Goal: Task Accomplishment & Management: Use online tool/utility

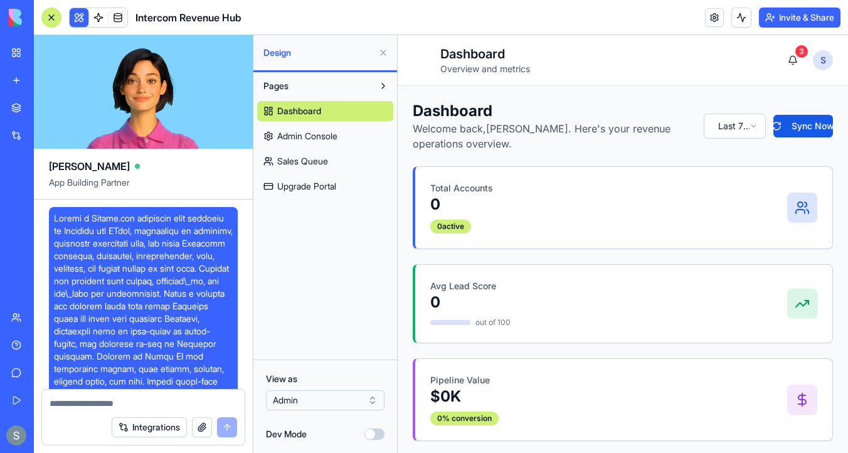
scroll to position [4938, 0]
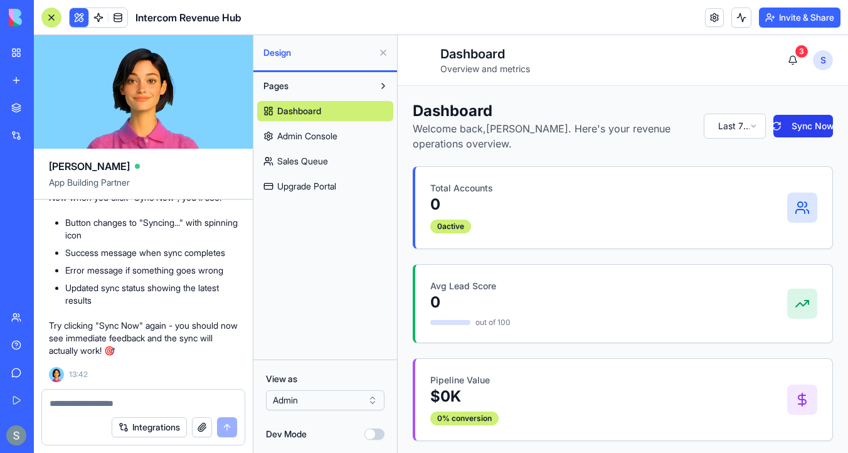
click at [805, 131] on button "Sync Now" at bounding box center [804, 126] width 60 height 23
click at [115, 406] on textarea at bounding box center [144, 403] width 188 height 13
type textarea "**********"
click at [233, 422] on button "submit" at bounding box center [227, 427] width 20 height 20
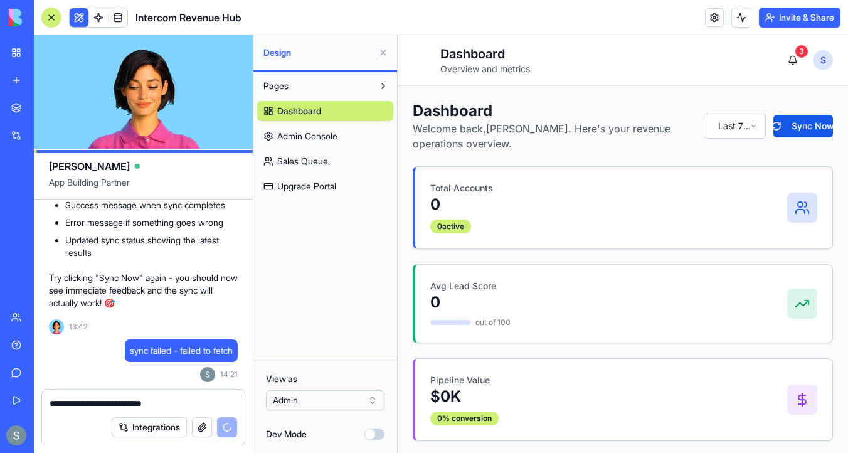
click at [337, 134] on span "Admin Console" at bounding box center [307, 136] width 60 height 13
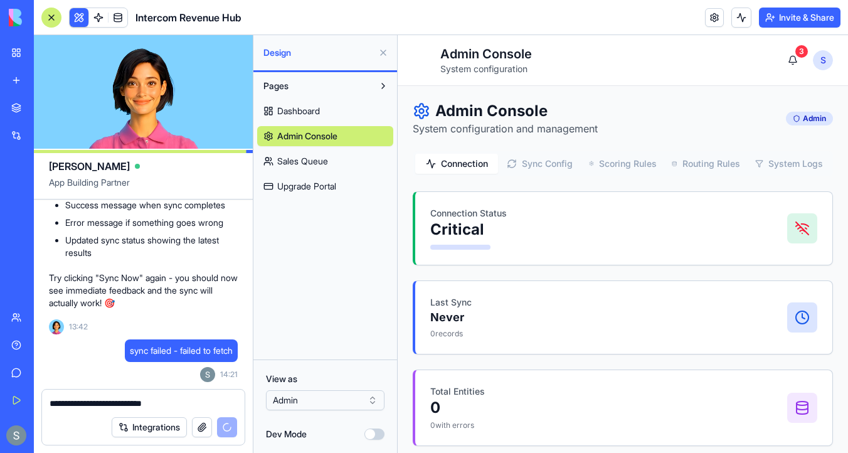
click at [334, 152] on link "Sales Queue" at bounding box center [325, 161] width 136 height 20
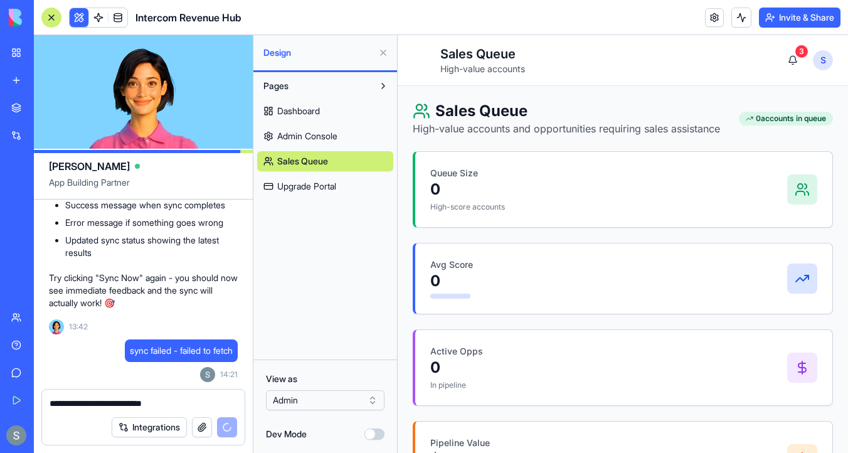
click at [346, 180] on link "Upgrade Portal" at bounding box center [325, 186] width 136 height 20
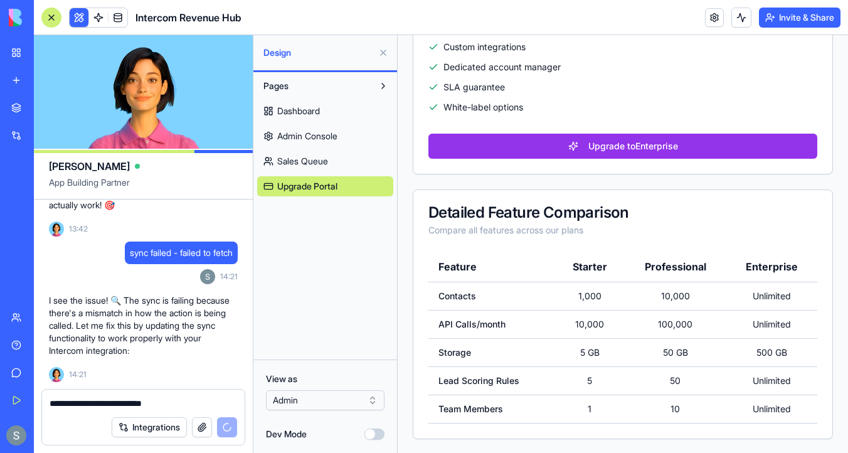
scroll to position [5106, 0]
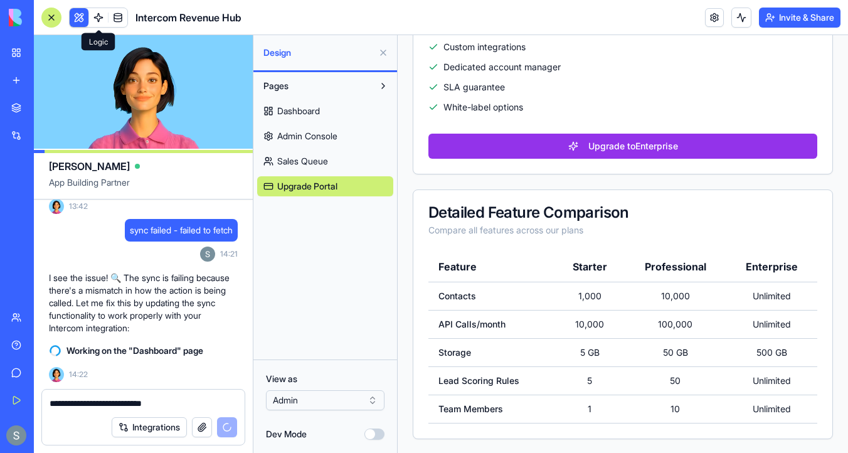
click at [101, 18] on span at bounding box center [98, 17] width 35 height 35
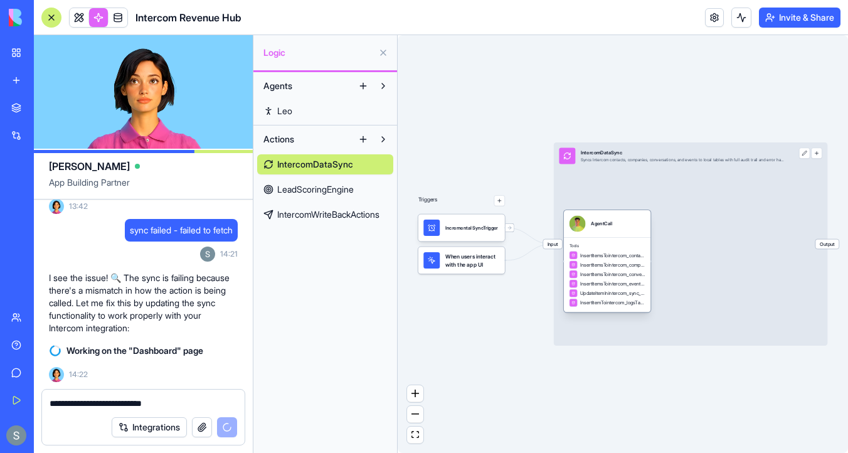
click at [616, 262] on span "InsertItemsTointercom_companiesTable" at bounding box center [612, 265] width 65 height 7
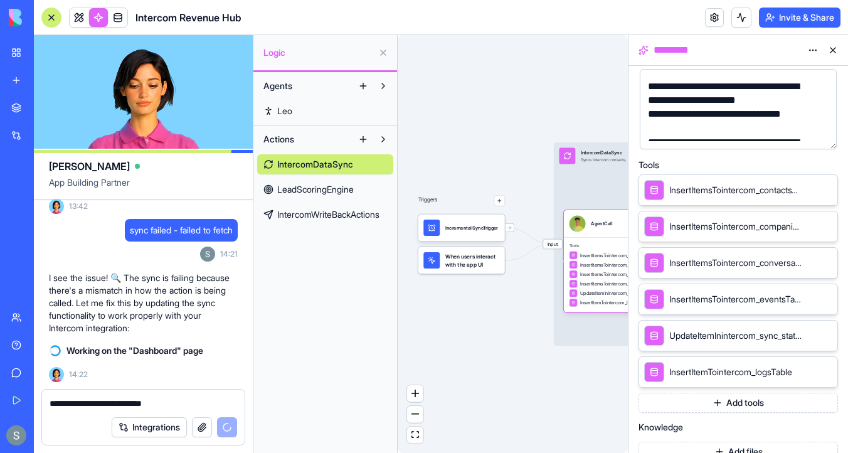
scroll to position [181, 0]
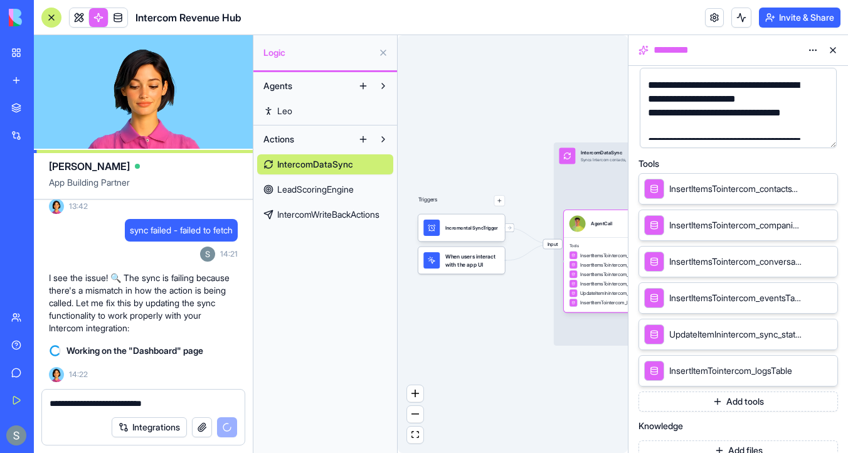
click at [719, 189] on span "InsertItemsTointercom_contactsTable" at bounding box center [735, 189] width 133 height 13
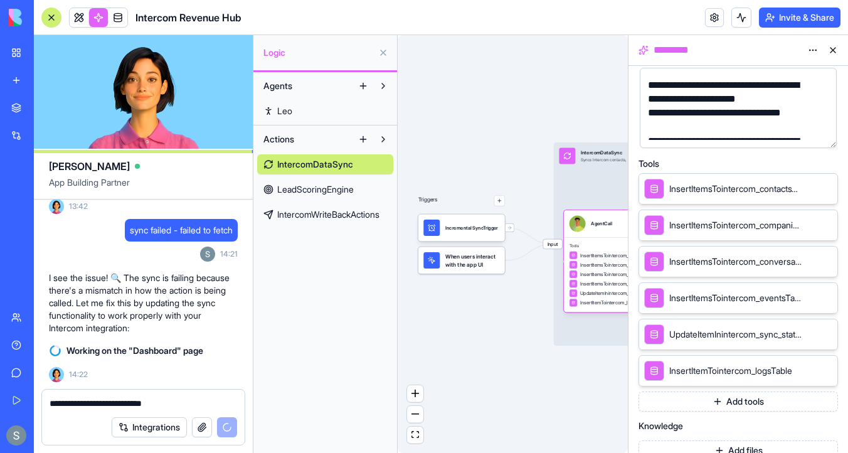
click at [809, 186] on icon at bounding box center [810, 188] width 10 height 10
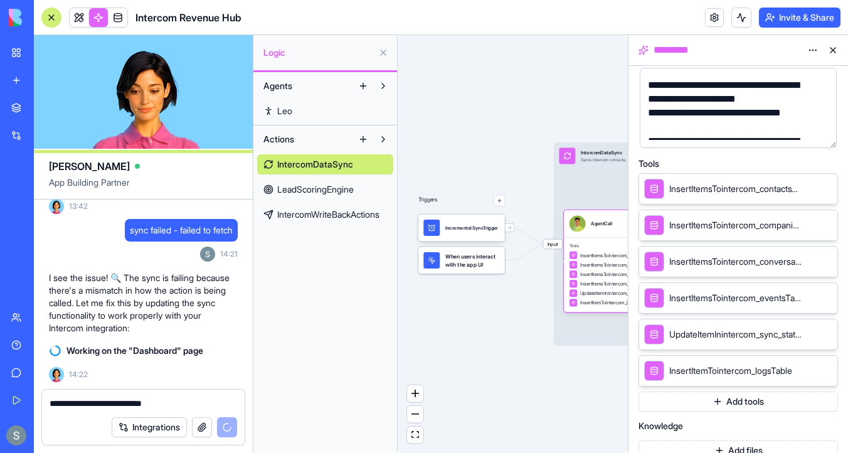
click at [811, 188] on icon at bounding box center [810, 188] width 10 height 10
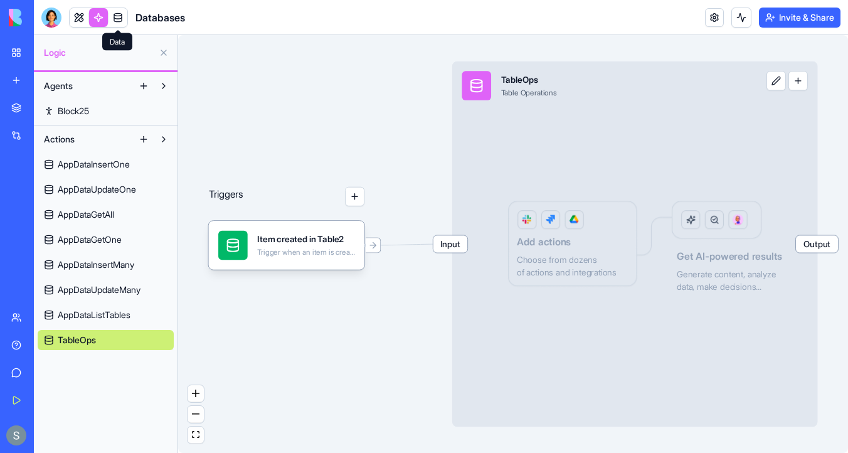
click at [117, 18] on link at bounding box center [118, 17] width 19 height 19
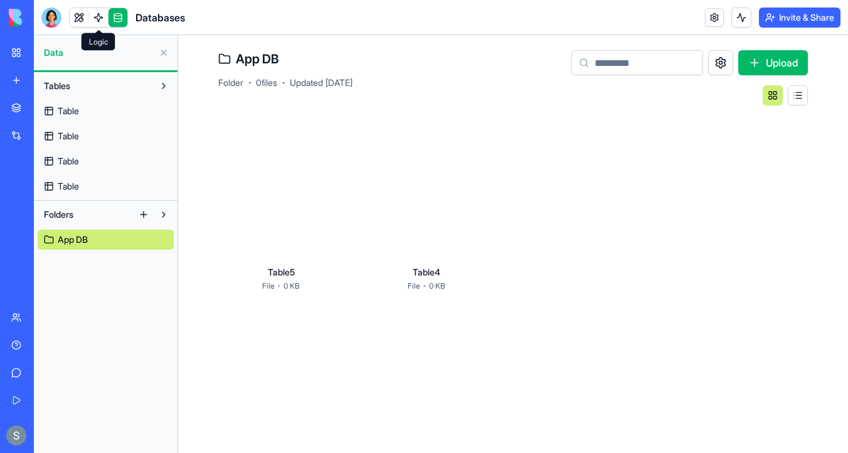
click at [99, 14] on link at bounding box center [98, 17] width 19 height 19
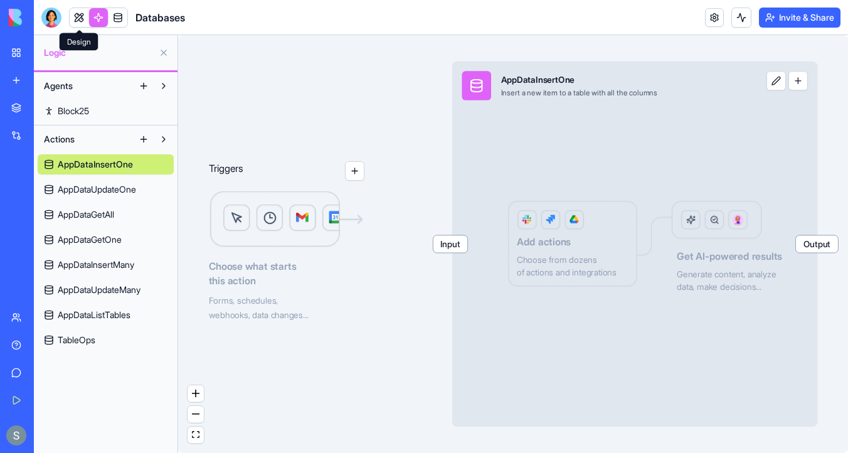
click at [78, 16] on link at bounding box center [79, 17] width 19 height 19
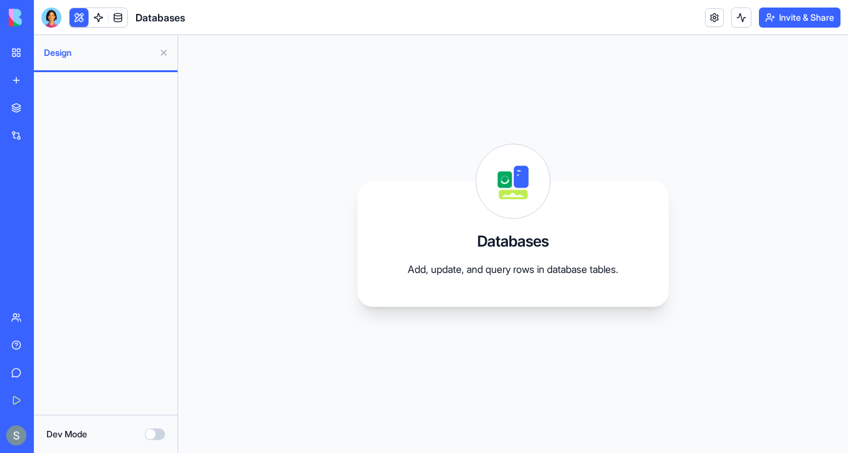
click at [17, 16] on img at bounding box center [48, 18] width 78 height 18
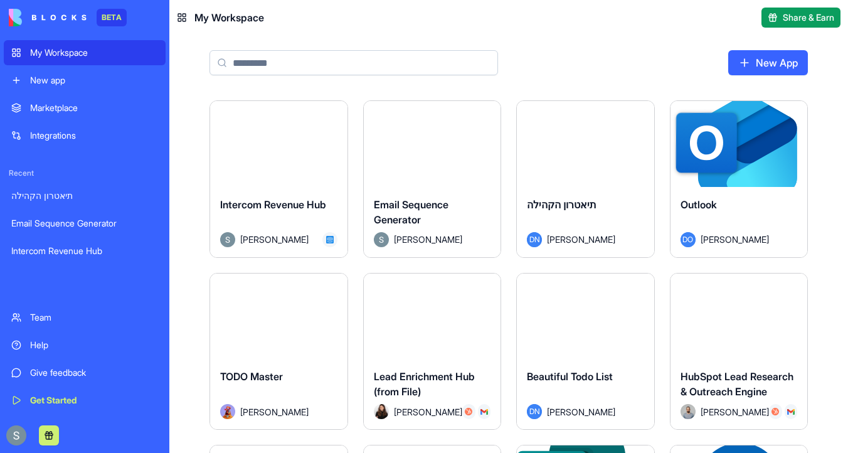
click at [296, 181] on div "Launch" at bounding box center [278, 144] width 137 height 86
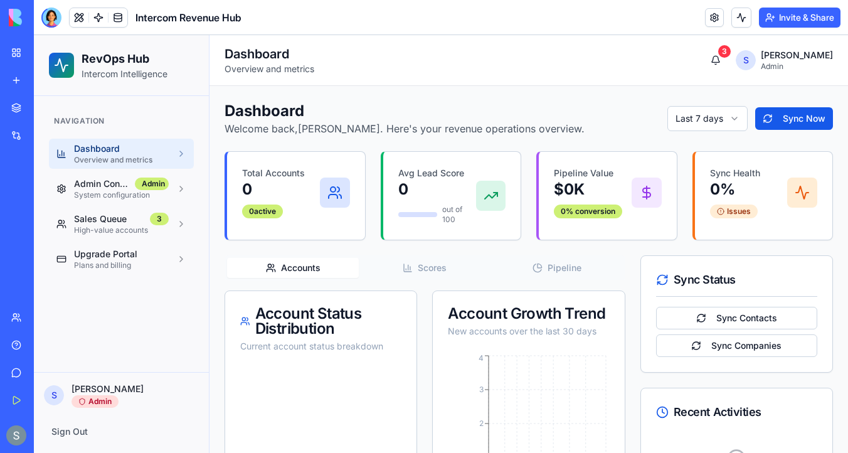
click at [24, 55] on link "My Workspace" at bounding box center [29, 52] width 50 height 25
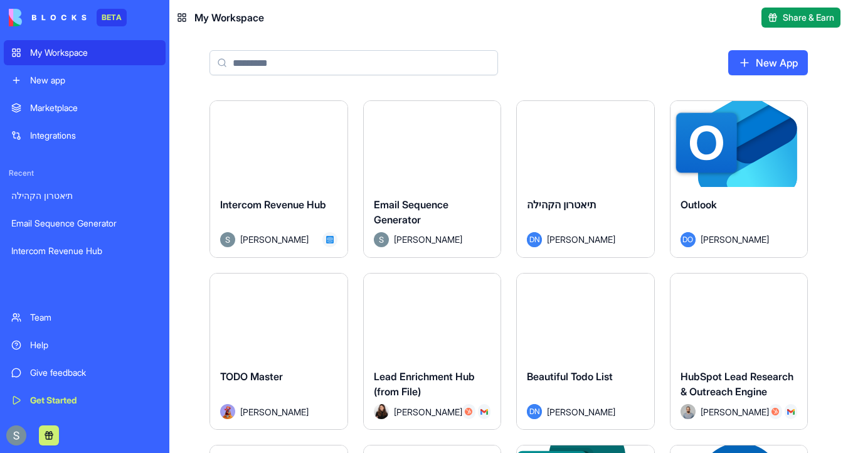
click at [353, 69] on input at bounding box center [354, 62] width 289 height 25
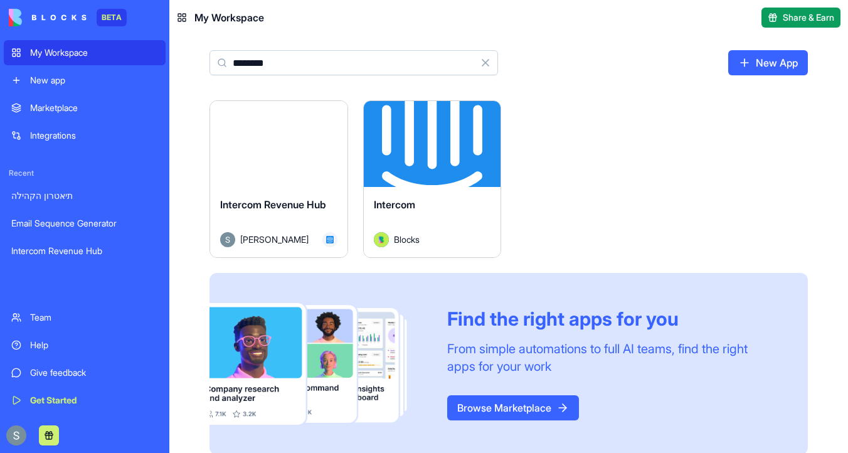
scroll to position [14, 0]
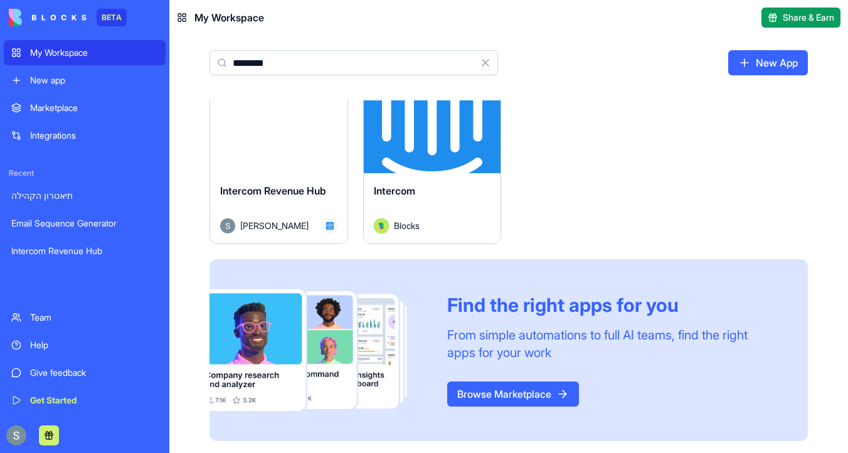
type input "********"
click at [438, 129] on button "Launch" at bounding box center [432, 129] width 94 height 25
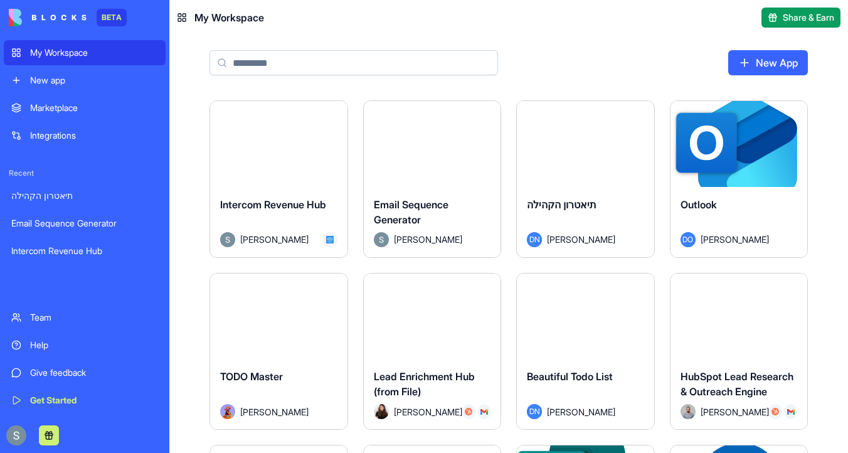
click at [306, 201] on span "Intercom Revenue Hub" at bounding box center [273, 204] width 106 height 13
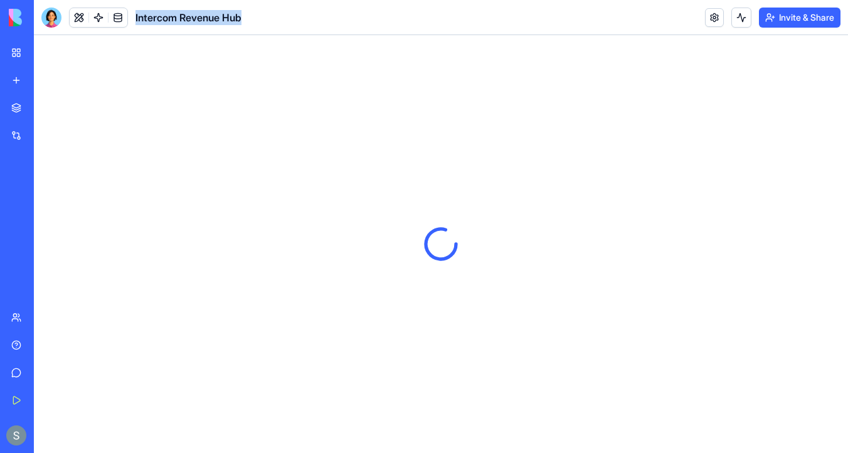
drag, startPoint x: 254, startPoint y: 13, endPoint x: 130, endPoint y: 11, distance: 124.2
click at [130, 11] on header "Intercom Revenue Hub Invite & Share" at bounding box center [441, 17] width 814 height 35
copy span "Intercom Revenue Hub"
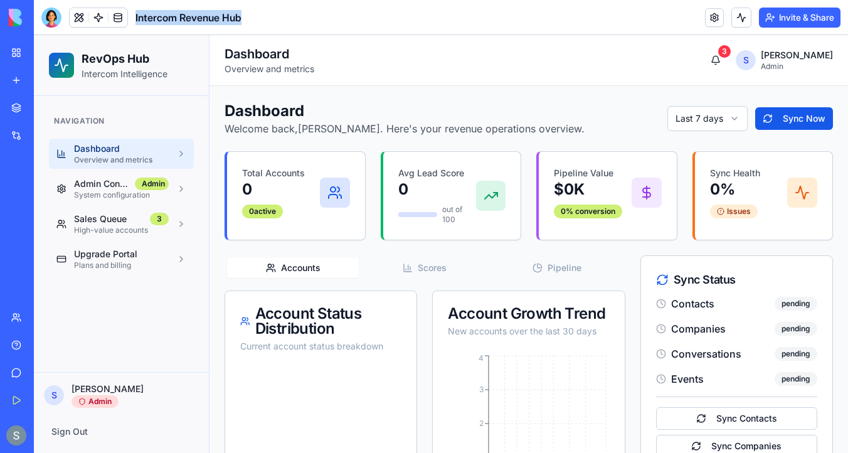
copy span "Intercom Revenue Hub"
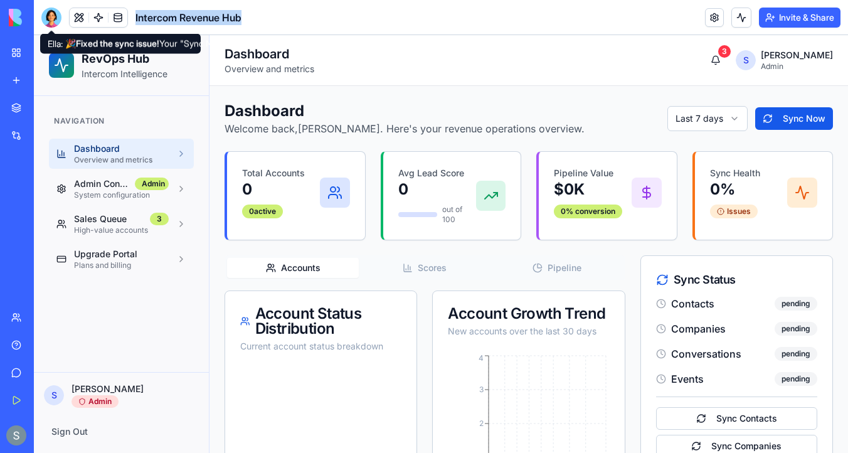
click at [46, 11] on div at bounding box center [51, 18] width 20 height 20
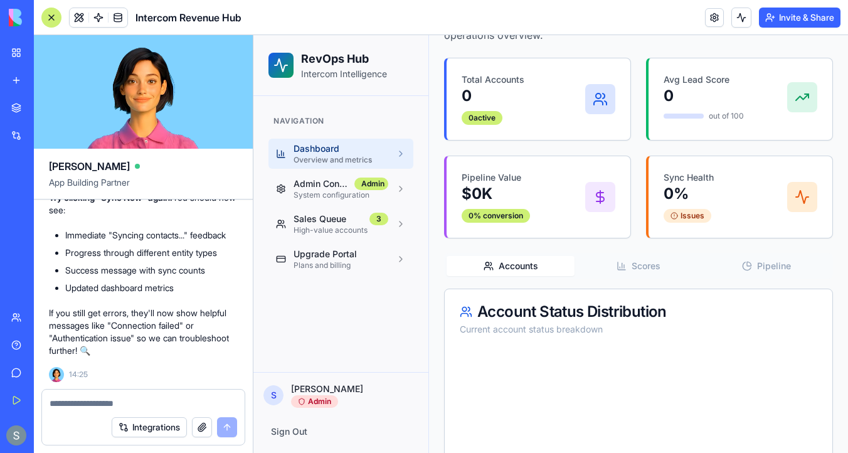
scroll to position [110, 0]
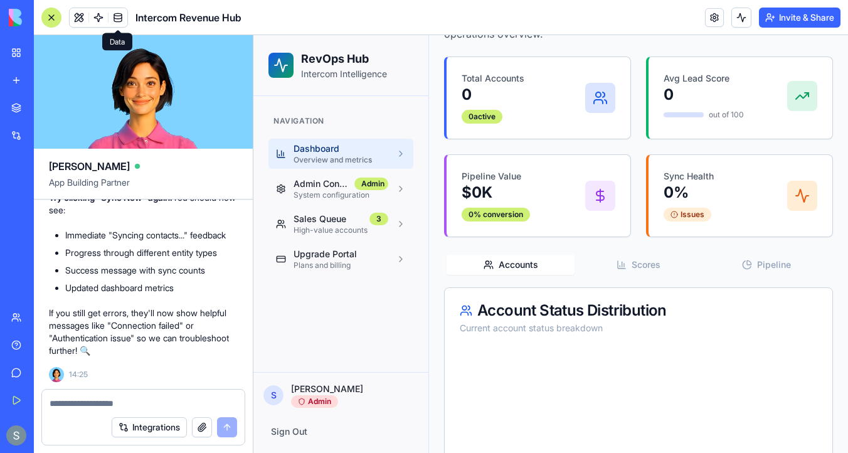
click at [119, 18] on link at bounding box center [118, 17] width 19 height 19
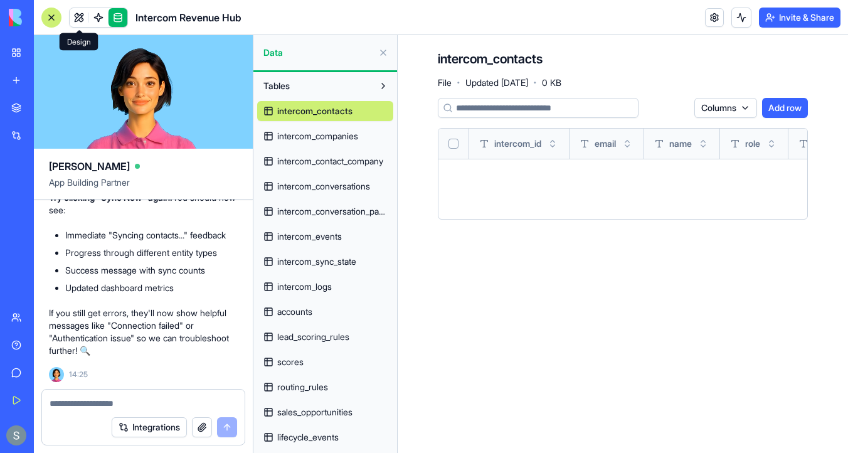
click at [76, 20] on link at bounding box center [79, 17] width 19 height 19
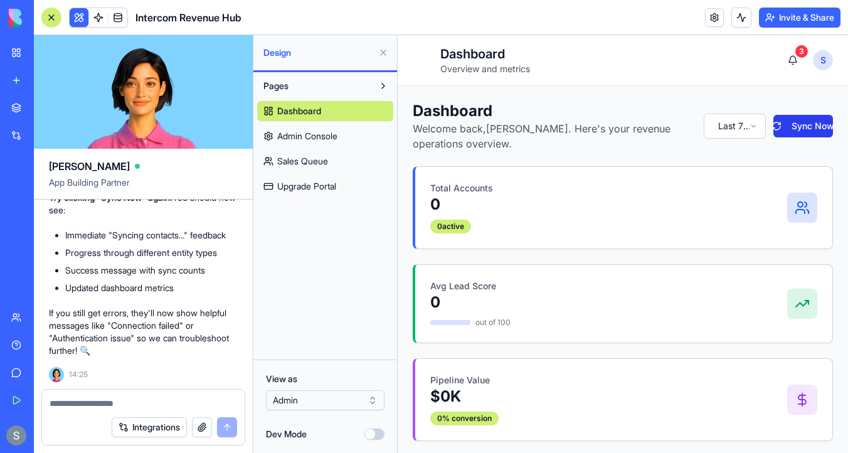
click at [823, 129] on button "Sync Now" at bounding box center [804, 126] width 60 height 23
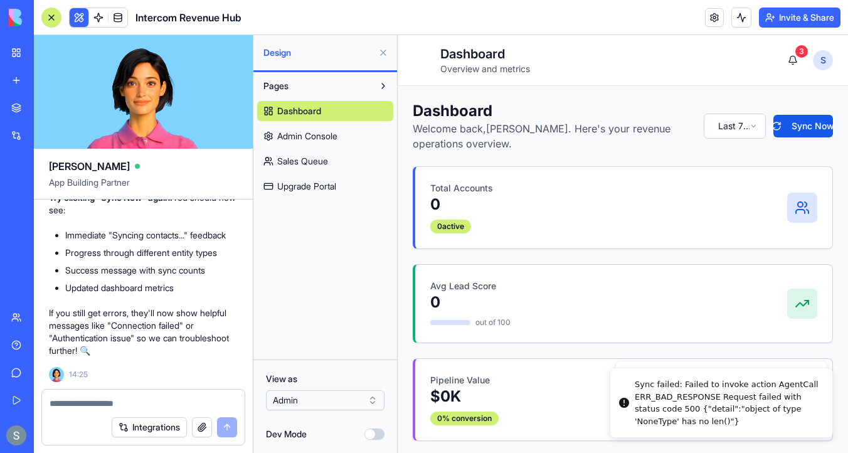
click at [88, 406] on textarea at bounding box center [144, 403] width 188 height 13
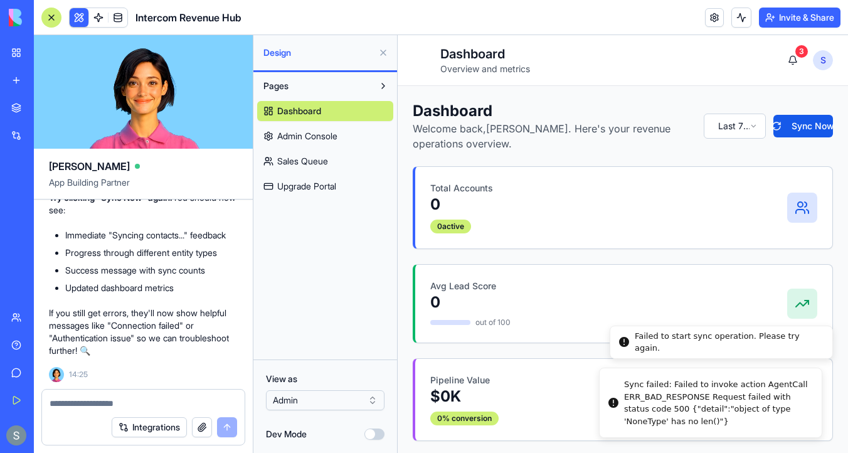
drag, startPoint x: 752, startPoint y: 427, endPoint x: 629, endPoint y: 378, distance: 132.0
click at [629, 378] on li "Sync failed: Failed to invoke action AgentCall ERR_BAD_RESPONSE Request failed …" at bounding box center [710, 403] width 223 height 70
drag, startPoint x: 640, startPoint y: 386, endPoint x: 632, endPoint y: 393, distance: 10.2
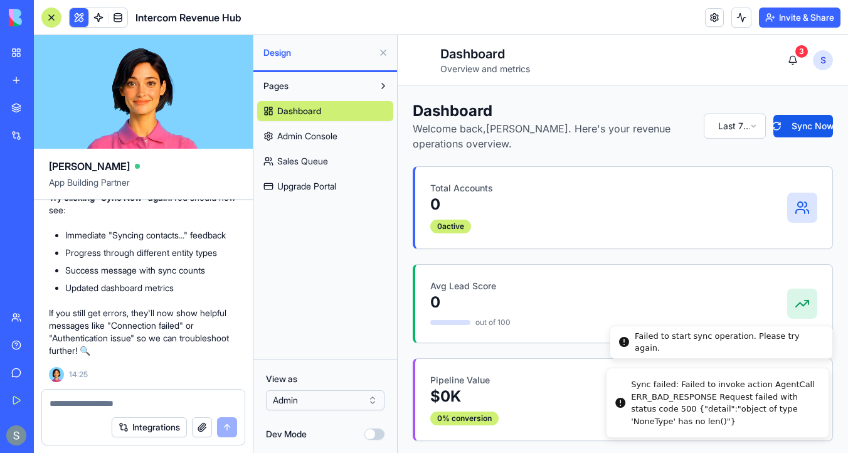
click at [632, 393] on div "Sync failed: Failed to invoke action AgentCall ERR_BAD_RESPONSE Request failed …" at bounding box center [725, 402] width 188 height 49
click at [162, 395] on div at bounding box center [143, 400] width 203 height 20
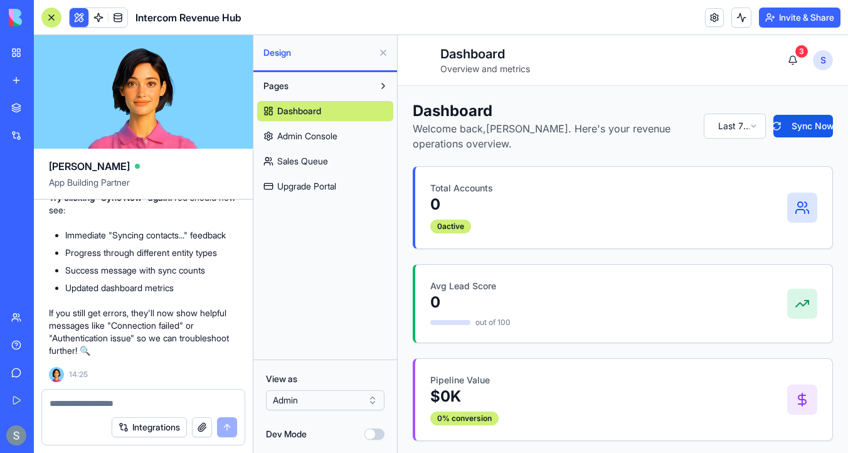
click at [130, 397] on div at bounding box center [143, 400] width 203 height 20
click at [97, 403] on textarea at bounding box center [144, 403] width 188 height 13
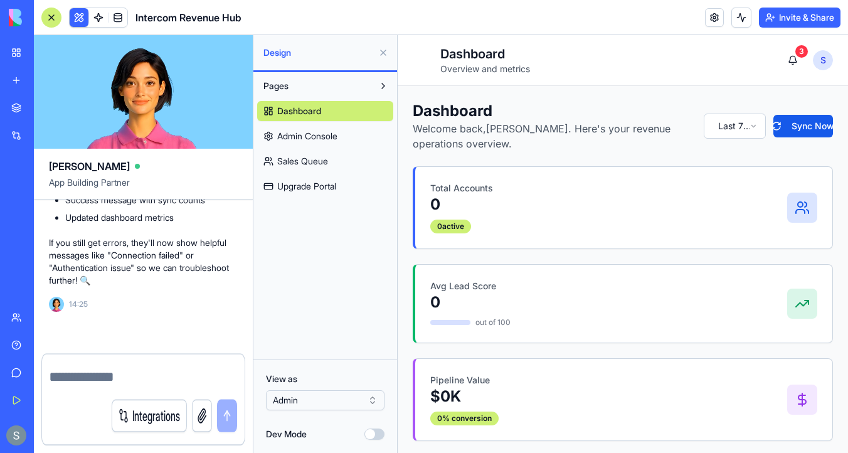
scroll to position [5683, 0]
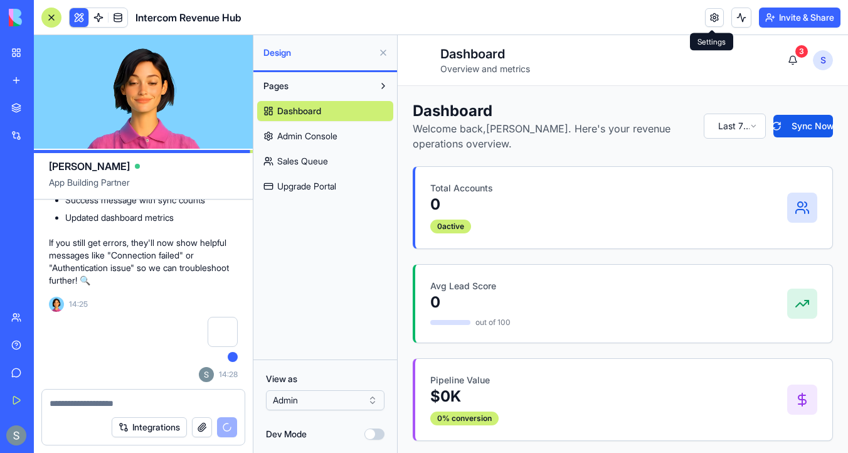
click at [705, 14] on link at bounding box center [714, 17] width 19 height 19
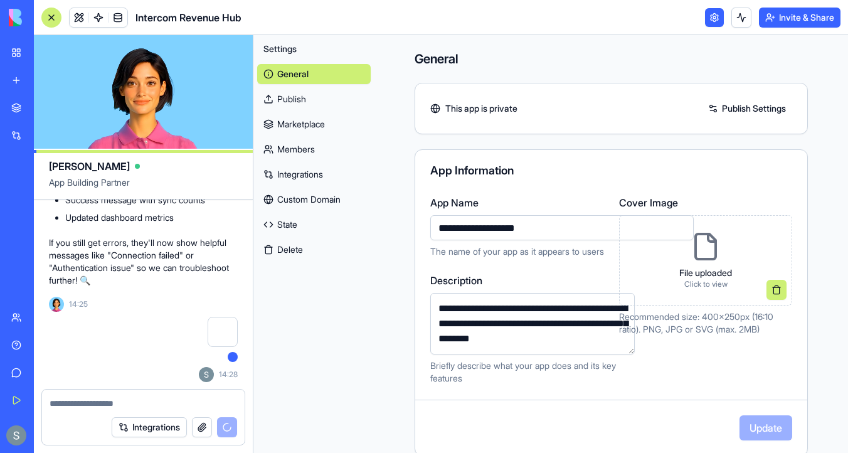
click at [307, 222] on link "State" at bounding box center [314, 225] width 114 height 20
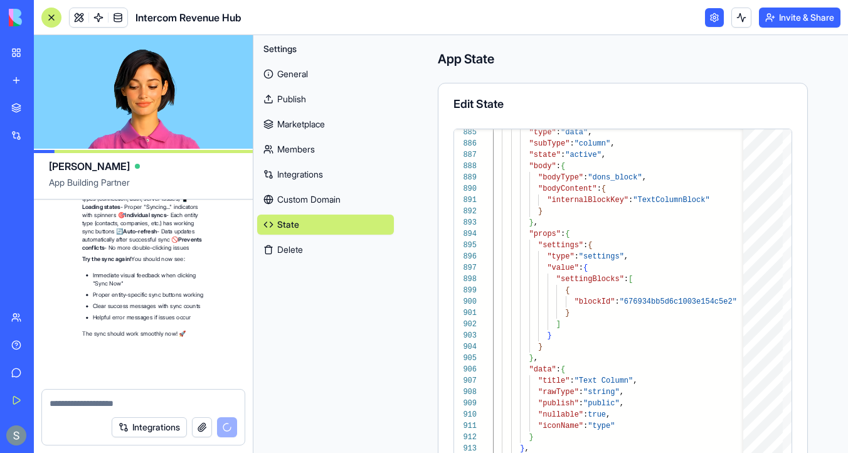
scroll to position [6334, 0]
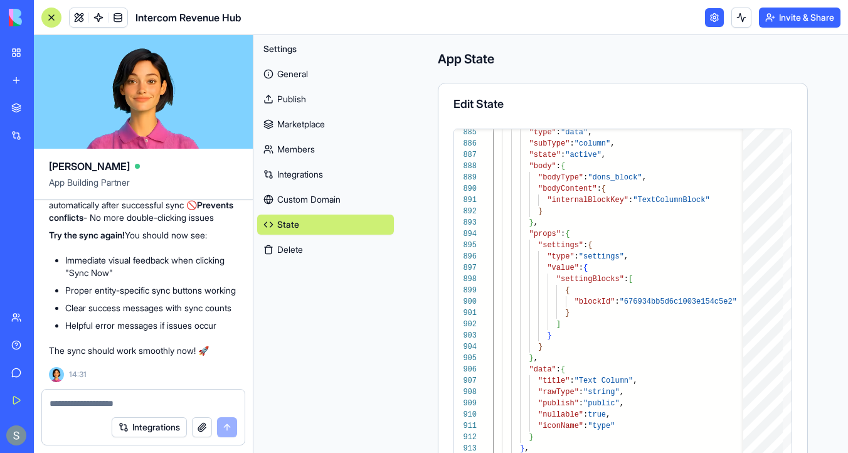
type textarea "**********"
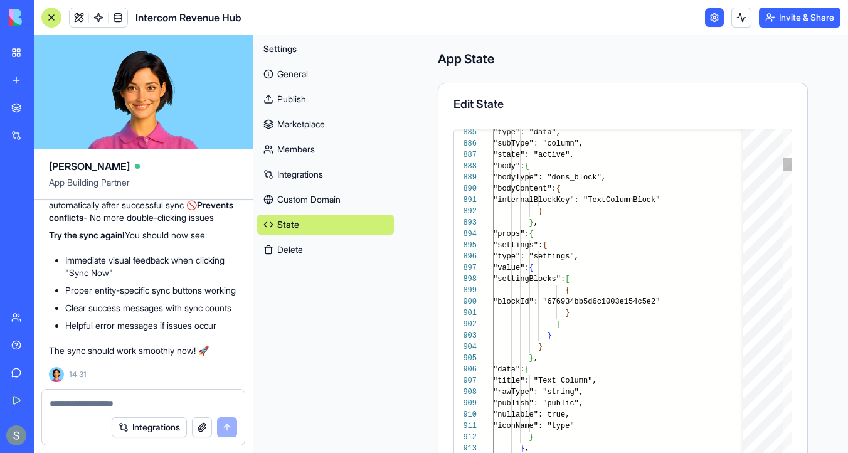
scroll to position [45, 0]
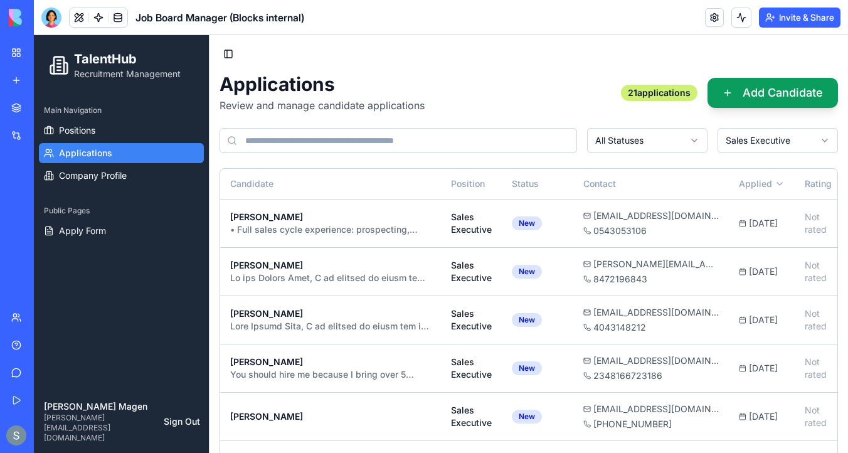
click at [14, 19] on img at bounding box center [48, 18] width 78 height 18
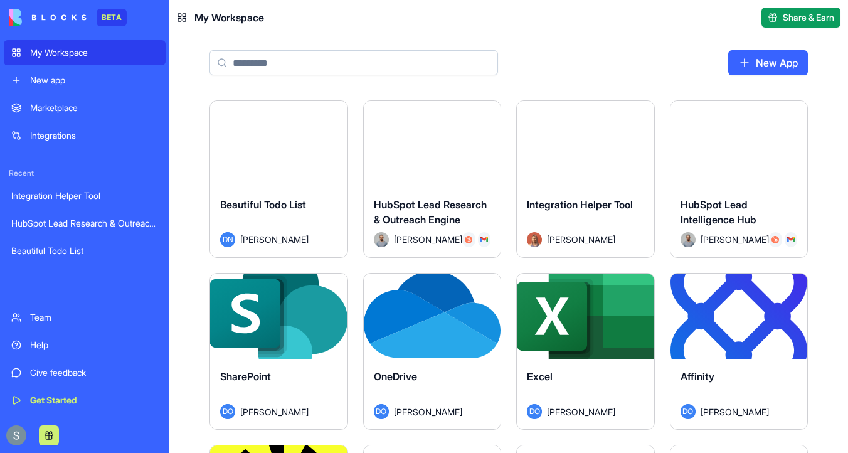
click at [32, 51] on div "My Workspace" at bounding box center [94, 52] width 128 height 13
click at [317, 56] on input at bounding box center [354, 62] width 289 height 25
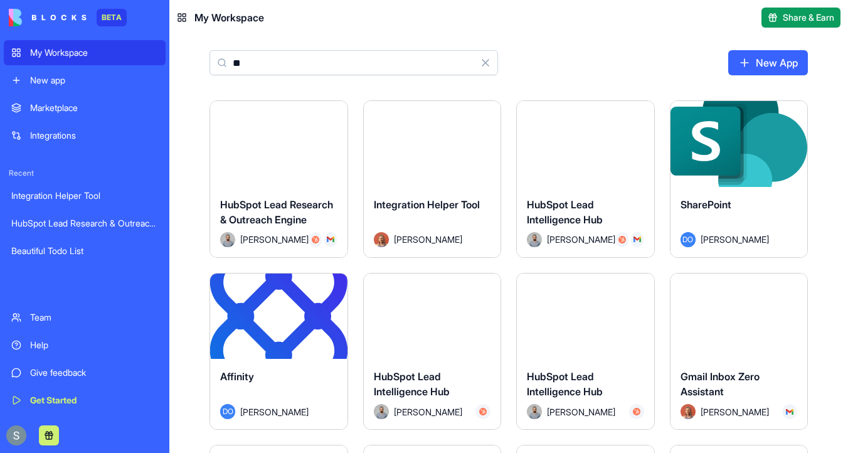
type input "*"
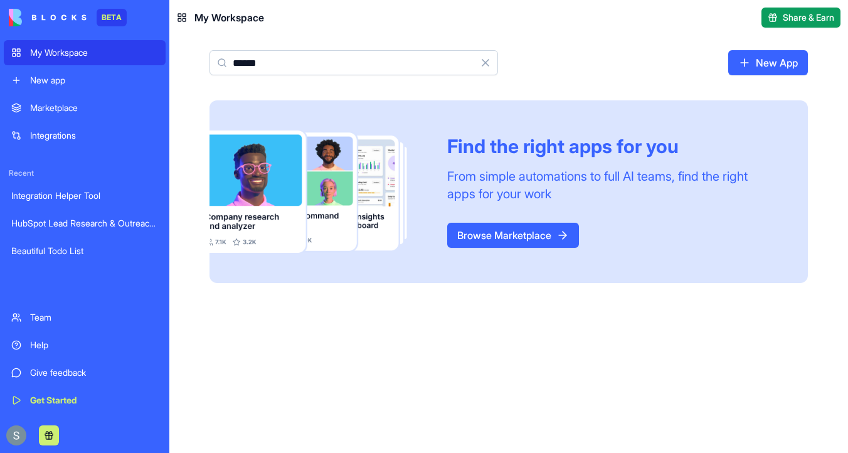
type input "******"
click at [487, 64] on button "Clear" at bounding box center [485, 62] width 25 height 25
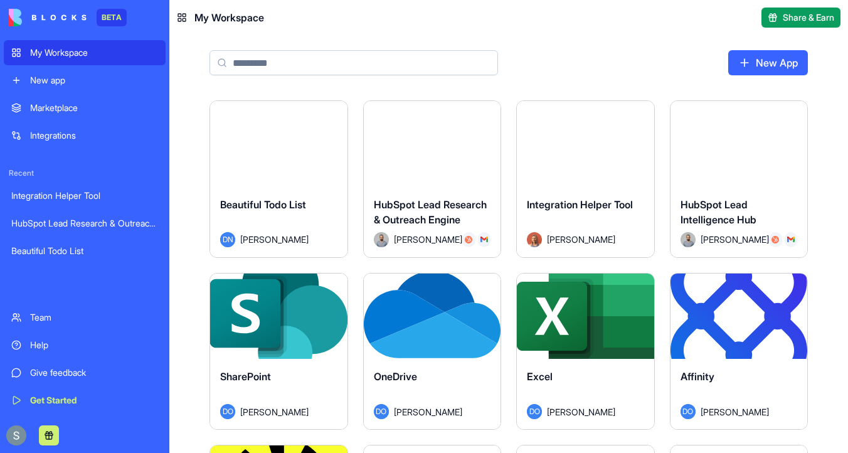
click at [81, 45] on link "My Workspace" at bounding box center [85, 52] width 162 height 25
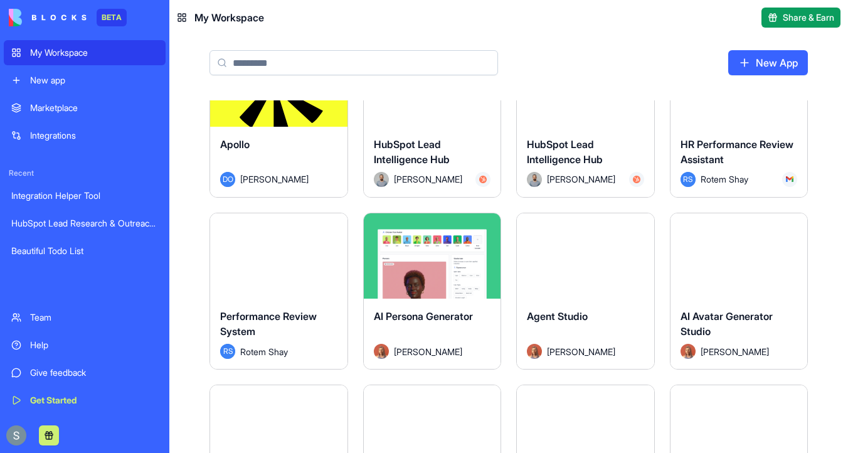
scroll to position [405, 0]
click at [306, 63] on input at bounding box center [354, 62] width 289 height 25
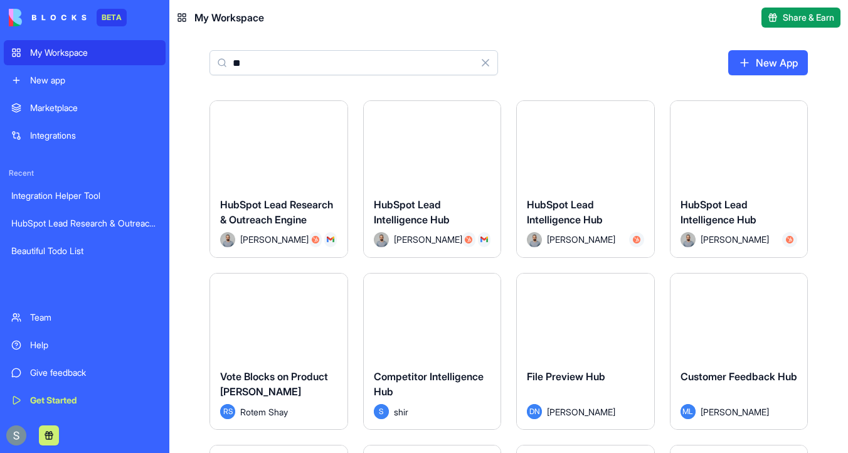
type input "*"
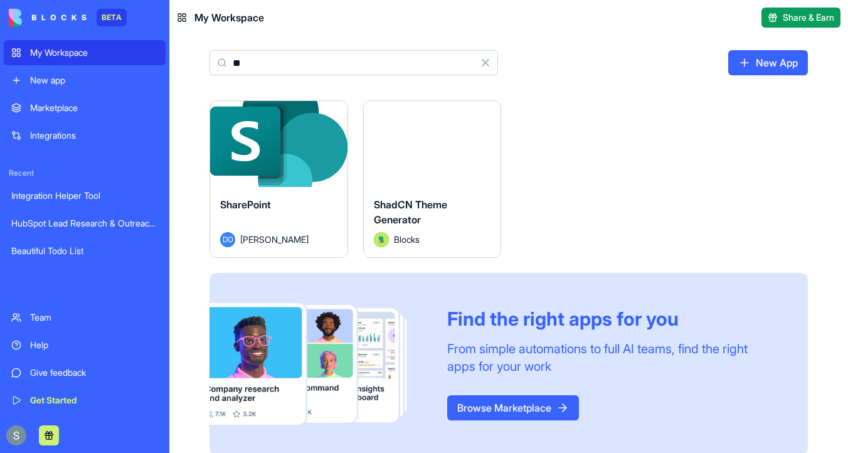
type input "*"
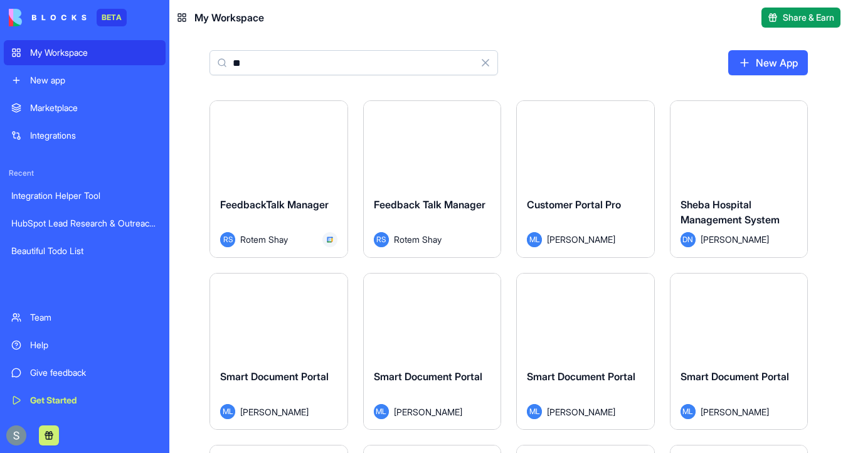
type input "*"
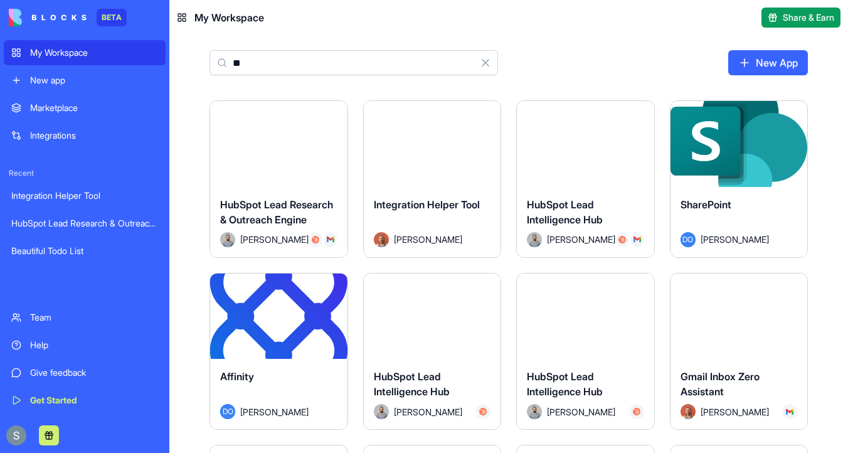
type input "*"
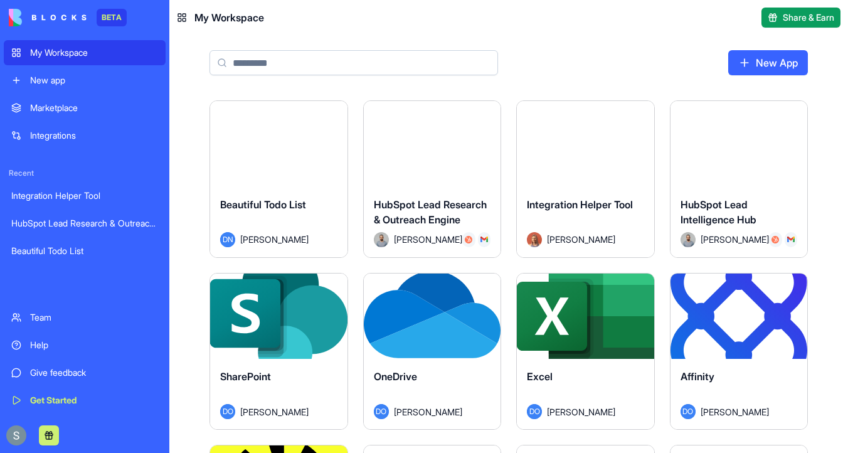
click at [274, 56] on input at bounding box center [354, 62] width 289 height 25
paste input "**********"
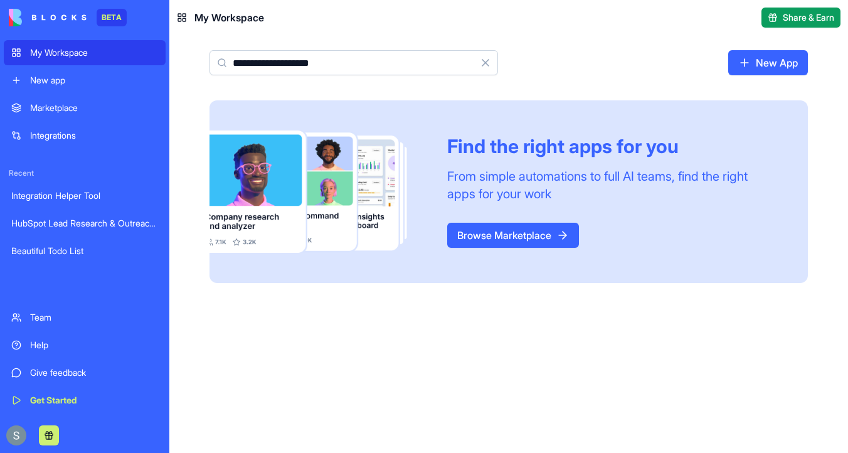
type input "**********"
click at [51, 49] on div "My Workspace" at bounding box center [94, 52] width 128 height 13
click at [65, 86] on div "New app" at bounding box center [94, 80] width 128 height 13
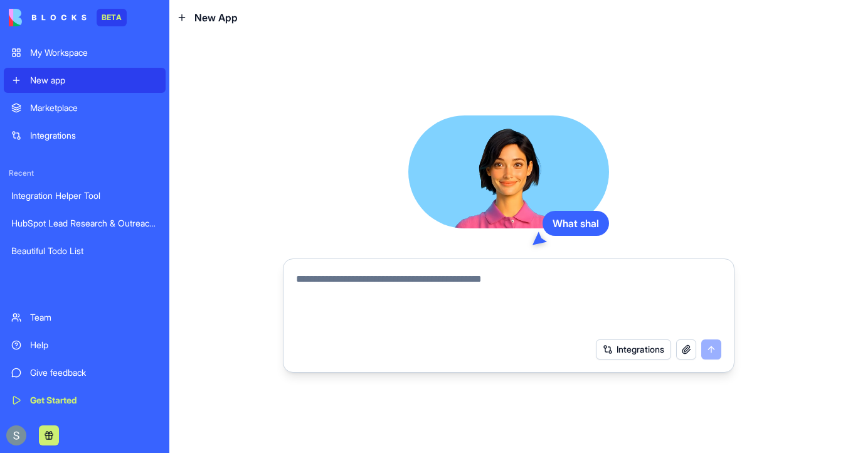
click at [63, 58] on div "My Workspace" at bounding box center [94, 52] width 128 height 13
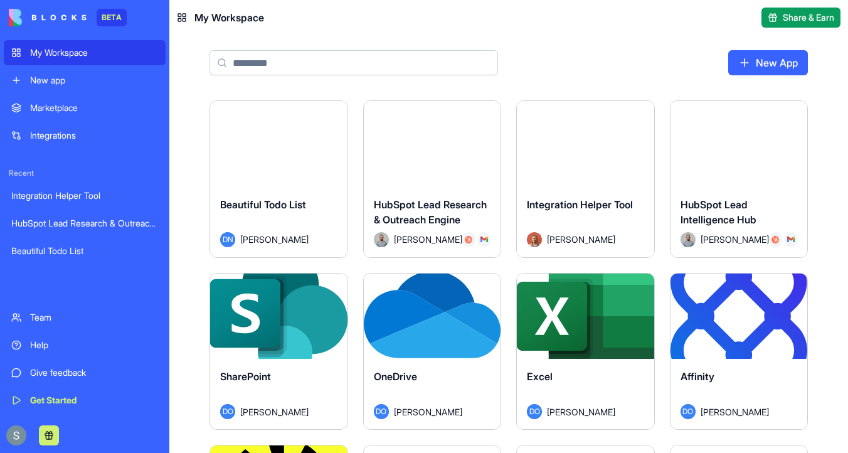
paste input "**********"
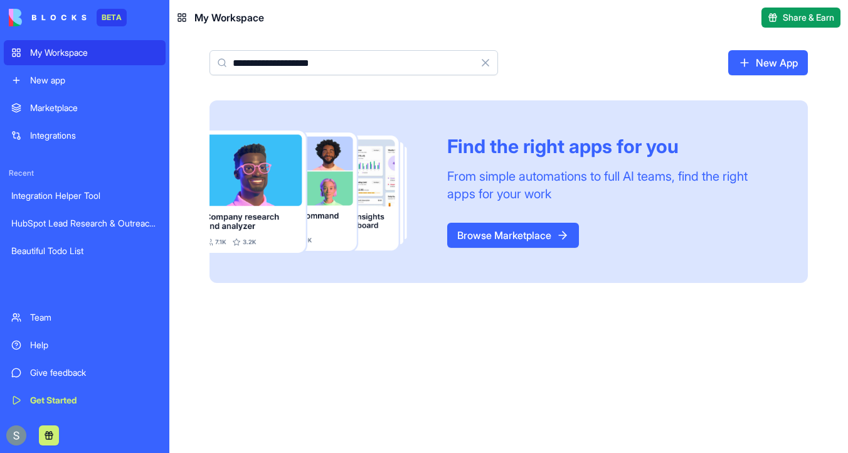
type input "**********"
